Goal: Information Seeking & Learning: Learn about a topic

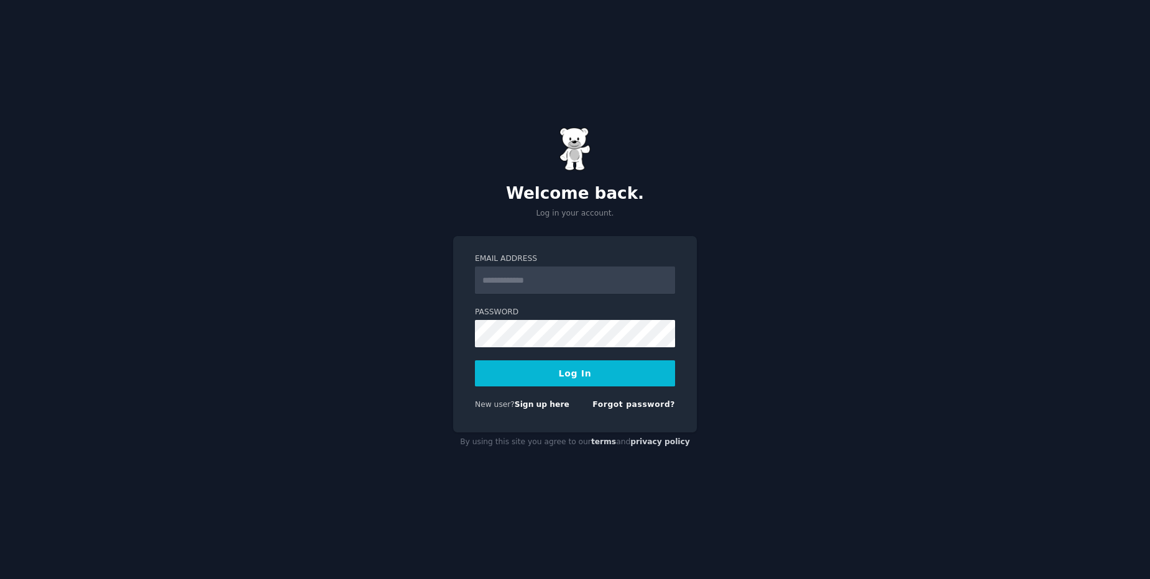
click at [597, 280] on input "Email Address" at bounding box center [575, 280] width 200 height 27
type input "**********"
click at [597, 372] on button "Log In" at bounding box center [575, 374] width 200 height 26
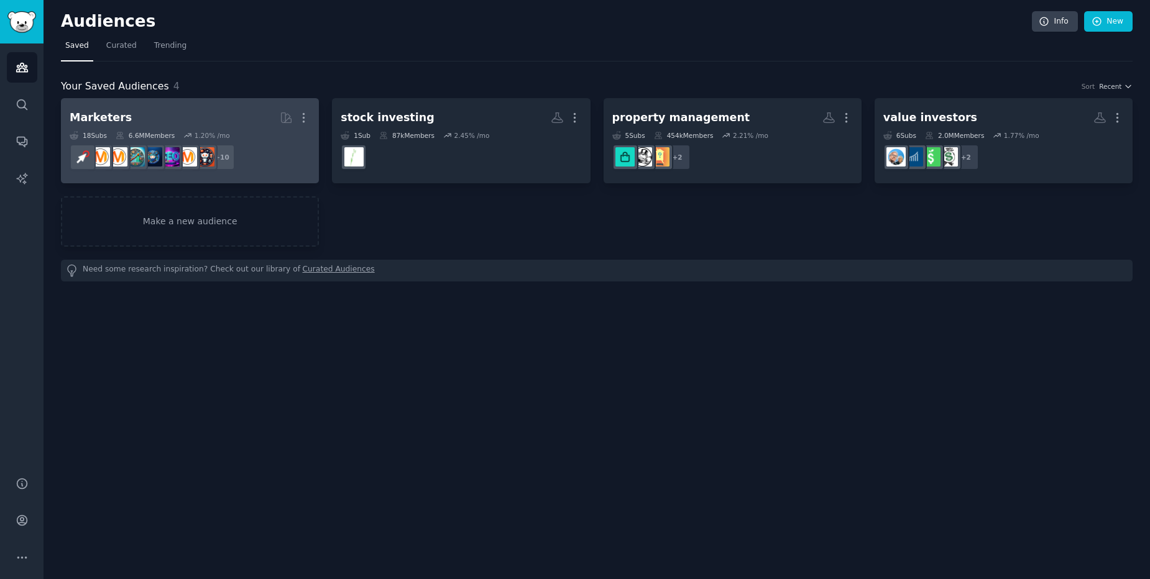
click at [109, 117] on div "Marketers" at bounding box center [101, 118] width 62 height 16
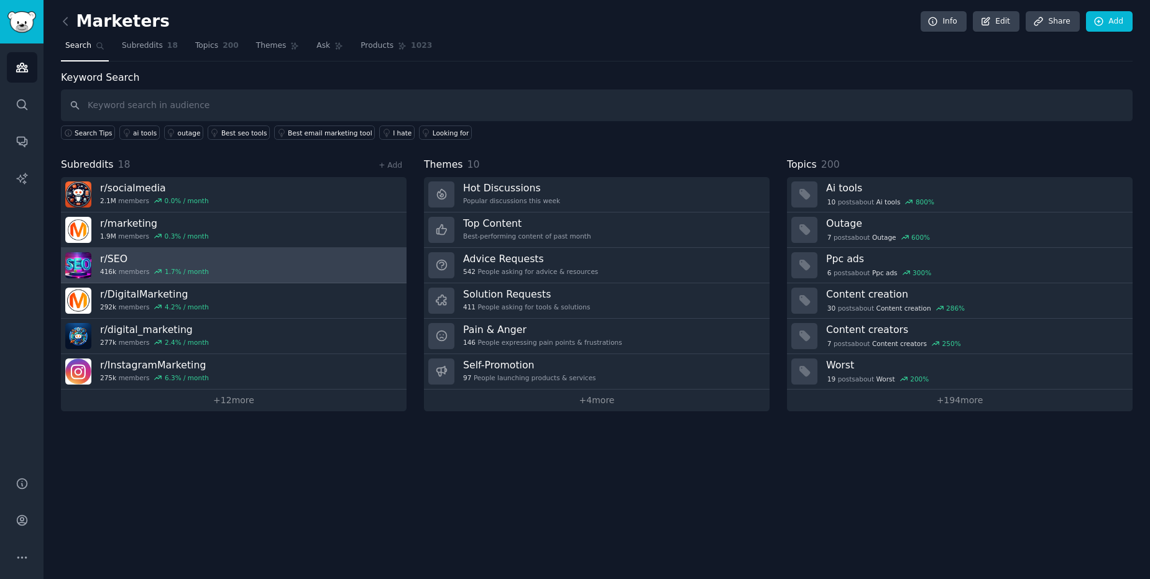
click at [118, 259] on h3 "r/ SEO" at bounding box center [154, 258] width 109 height 13
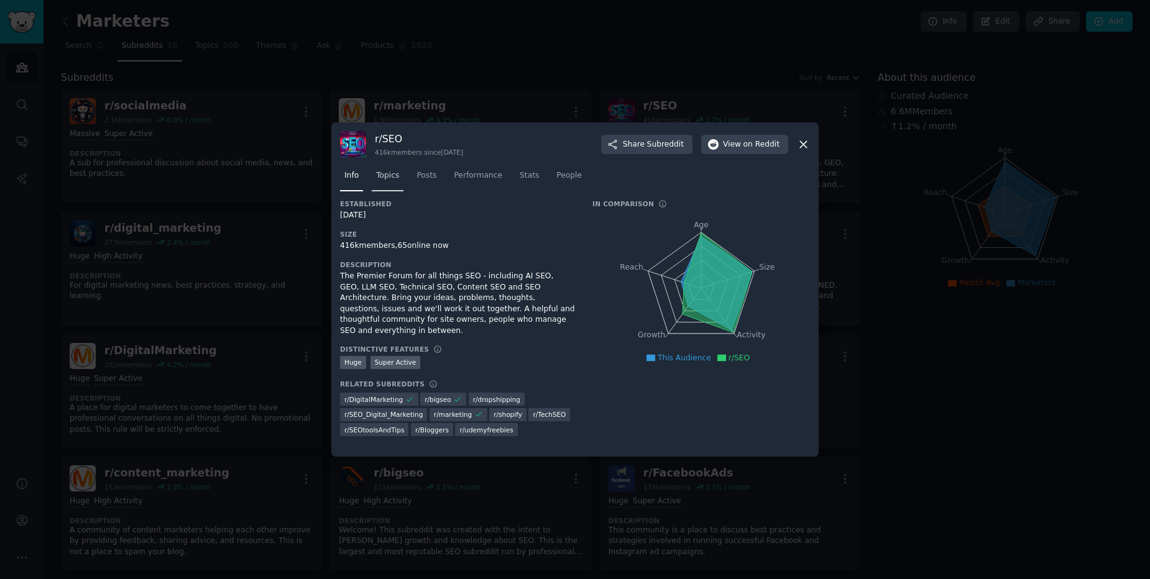
click at [385, 173] on span "Topics" at bounding box center [387, 175] width 23 height 11
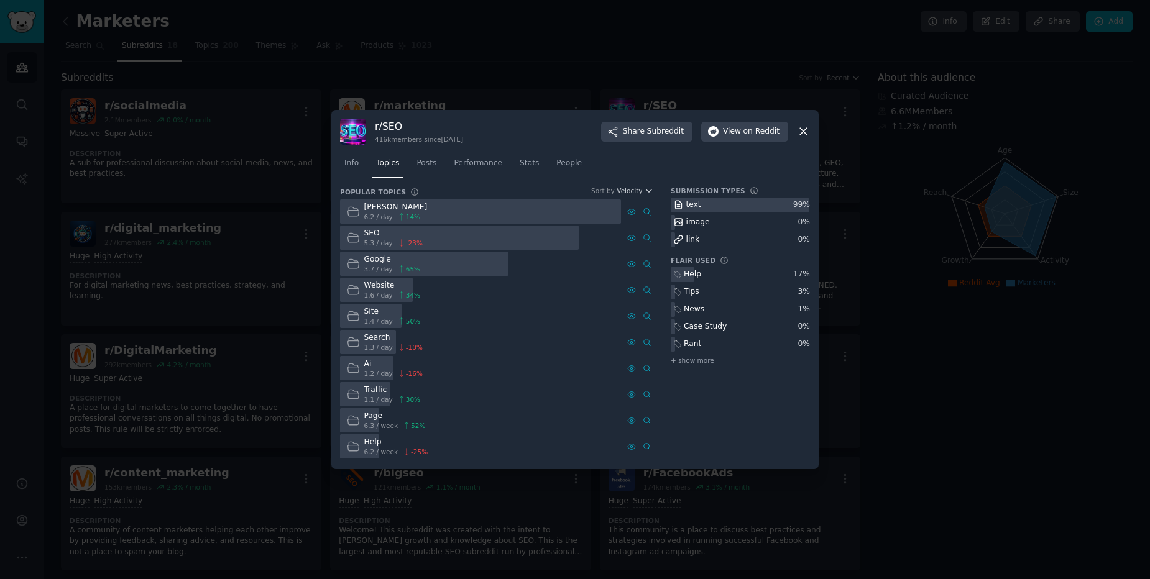
click at [801, 134] on icon at bounding box center [803, 132] width 7 height 7
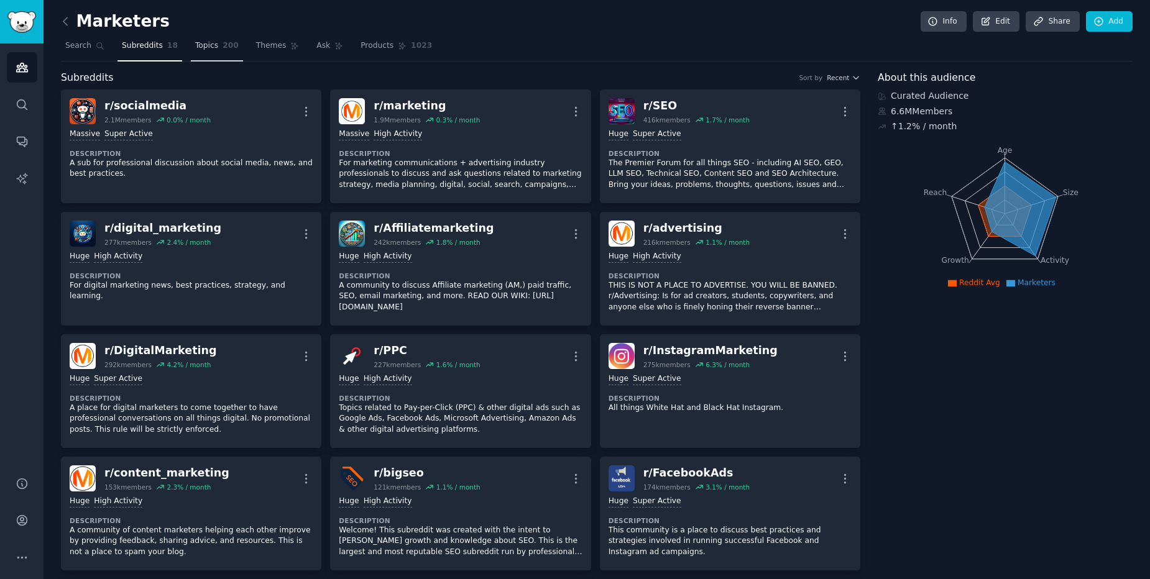
click at [223, 49] on span "200" at bounding box center [231, 45] width 16 height 11
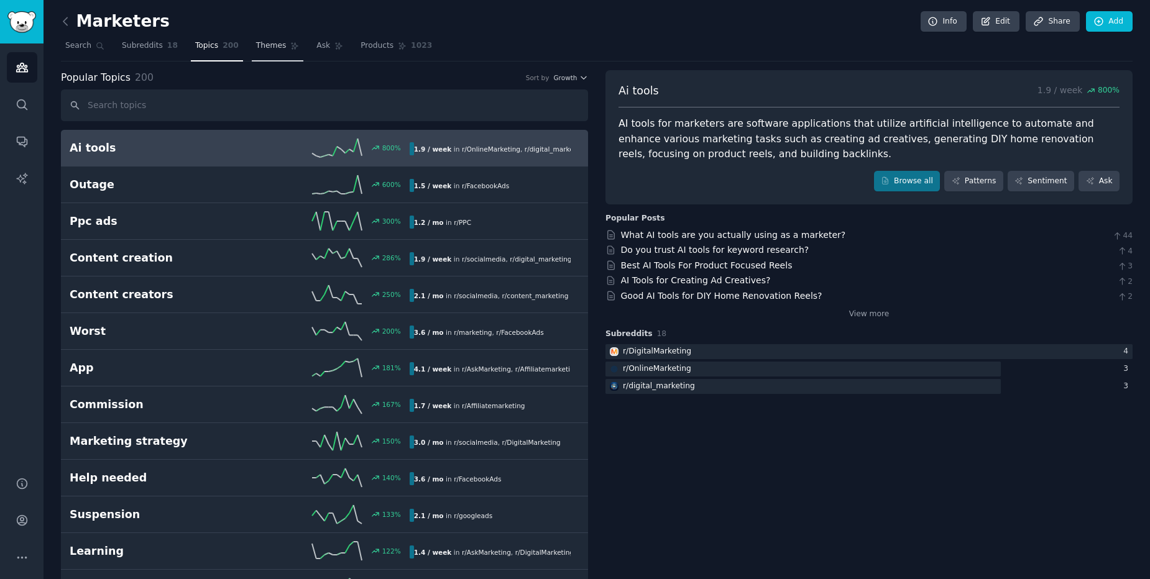
click at [264, 53] on link "Themes" at bounding box center [278, 48] width 52 height 25
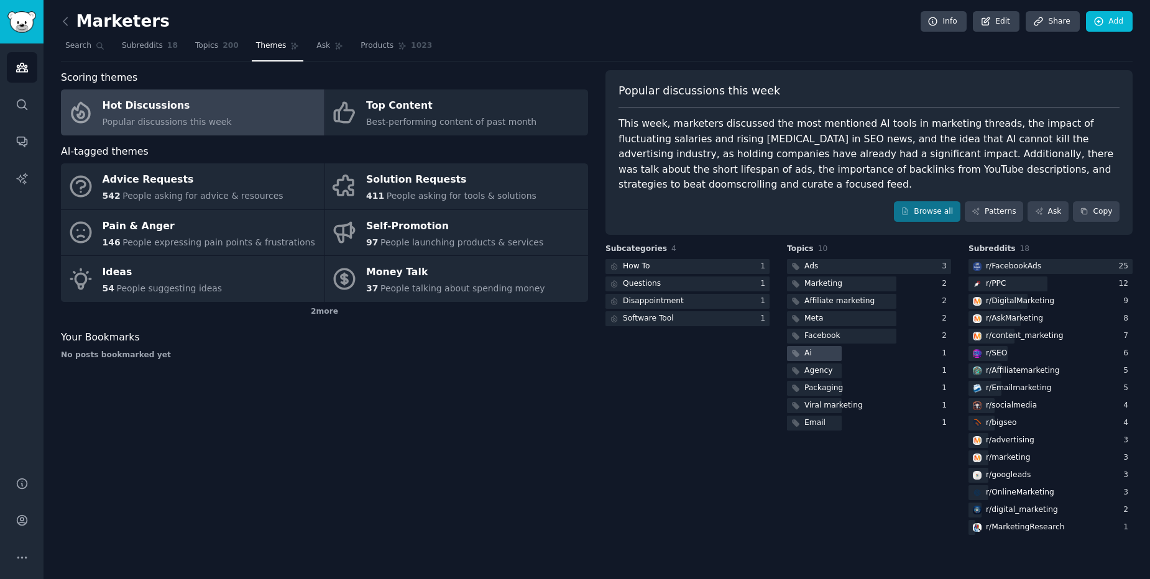
click at [811, 352] on div "Ai" at bounding box center [807, 353] width 7 height 11
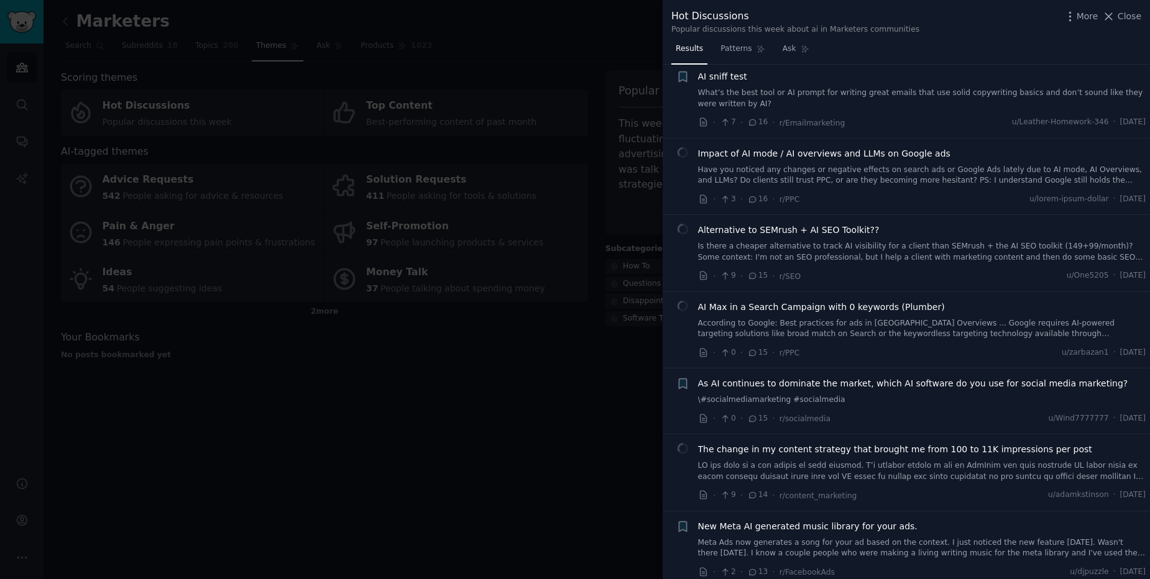
scroll to position [1492, 0]
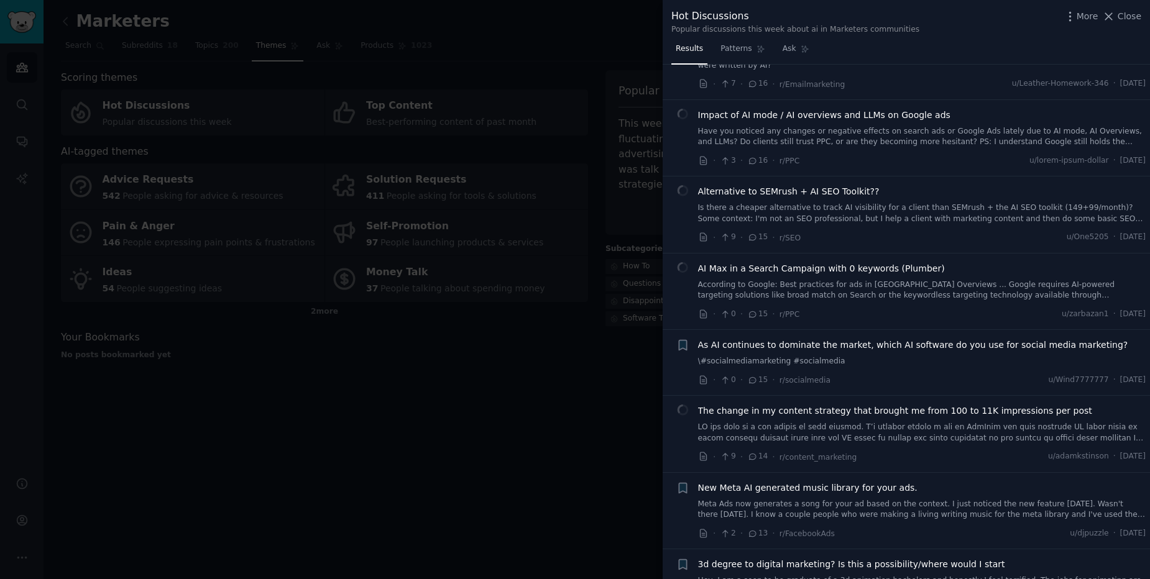
click at [438, 466] on div at bounding box center [575, 289] width 1150 height 579
